Goal: Find specific page/section: Find specific page/section

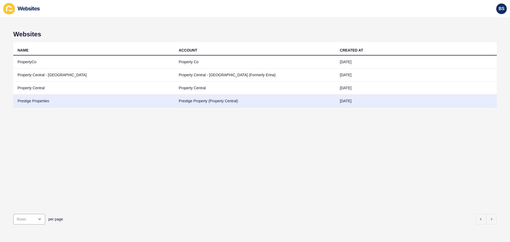
click at [45, 100] on td "Prestige Properties" at bounding box center [93, 101] width 161 height 13
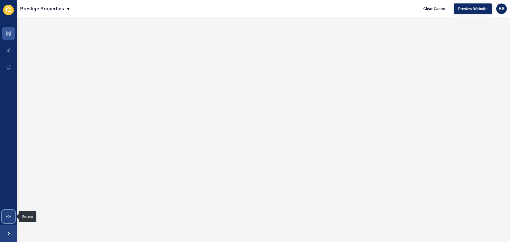
click at [11, 214] on icon at bounding box center [8, 216] width 5 height 5
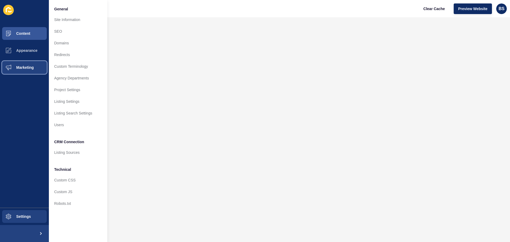
click at [23, 67] on span "Marketing" at bounding box center [16, 67] width 35 height 4
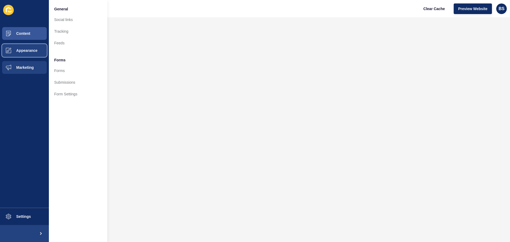
click at [29, 53] on button "Appearance" at bounding box center [24, 50] width 49 height 17
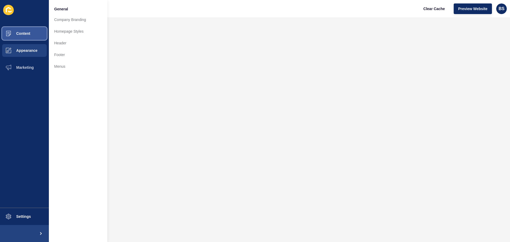
click at [25, 35] on span "Content" at bounding box center [14, 33] width 31 height 4
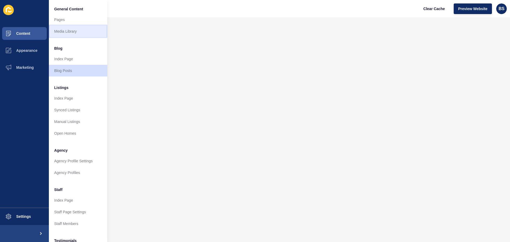
click at [82, 33] on link "Media Library" at bounding box center [78, 32] width 58 height 12
